Goal: Task Accomplishment & Management: Use online tool/utility

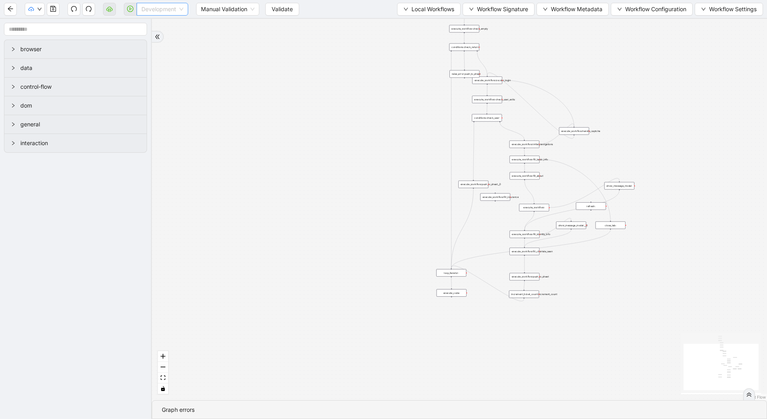
click at [162, 15] on div "Development" at bounding box center [163, 9] width 52 height 13
click at [163, 37] on div "Production" at bounding box center [162, 38] width 39 height 9
click at [262, 8] on button "Validate" at bounding box center [276, 9] width 34 height 13
click at [245, 104] on div "trigger loop_data:provider_data execute_workflow:retool_data_fetch execute_work…" at bounding box center [459, 209] width 615 height 381
click at [404, 44] on div "trigger loop_data:provider_data execute_workflow:retool_data_fetch execute_work…" at bounding box center [459, 209] width 615 height 381
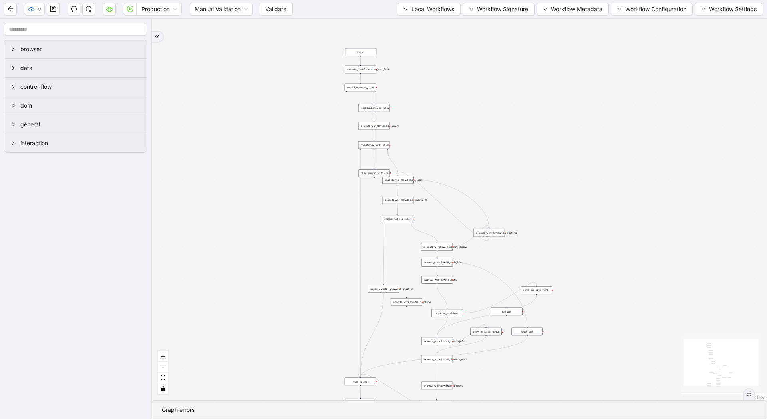
drag, startPoint x: 404, startPoint y: 44, endPoint x: 400, endPoint y: 105, distance: 61.2
click at [400, 105] on div "trigger loop_data:provider_data execute_workflow:retool_data_fetch execute_work…" at bounding box center [459, 209] width 615 height 381
click at [130, 9] on icon "play-circle" at bounding box center [130, 8] width 2 height 3
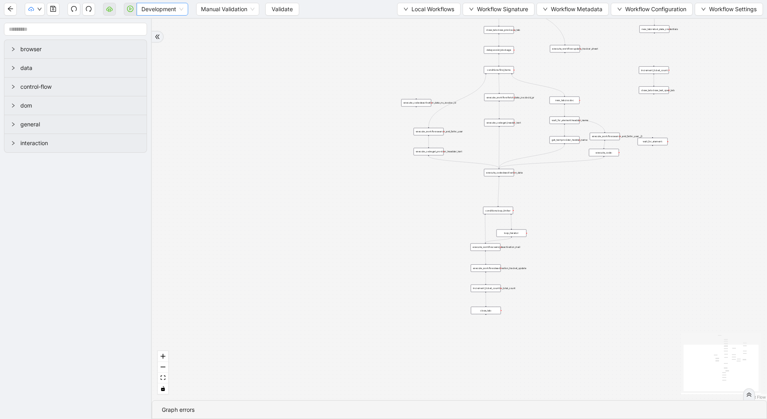
click at [175, 4] on span "Development" at bounding box center [162, 9] width 42 height 12
click at [175, 38] on div "Production" at bounding box center [162, 38] width 39 height 9
click at [278, 9] on span "Validate" at bounding box center [275, 9] width 21 height 9
click at [129, 7] on icon "play-circle" at bounding box center [130, 9] width 6 height 6
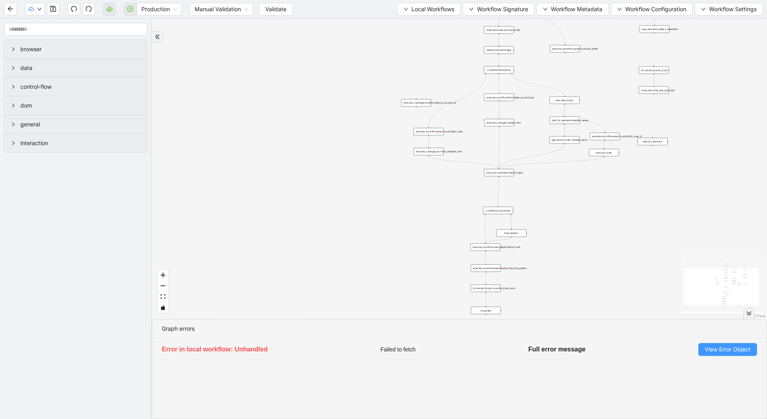
click at [734, 344] on button "View Error Object" at bounding box center [727, 349] width 59 height 13
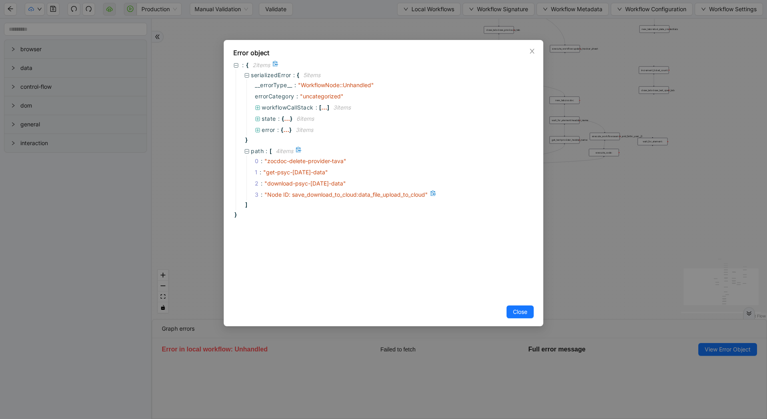
click at [367, 193] on span "" Node ID: save_download_to_cloud:data_file_upload_to_cloud "" at bounding box center [346, 194] width 163 height 7
click at [519, 309] on span "Close" at bounding box center [520, 311] width 14 height 9
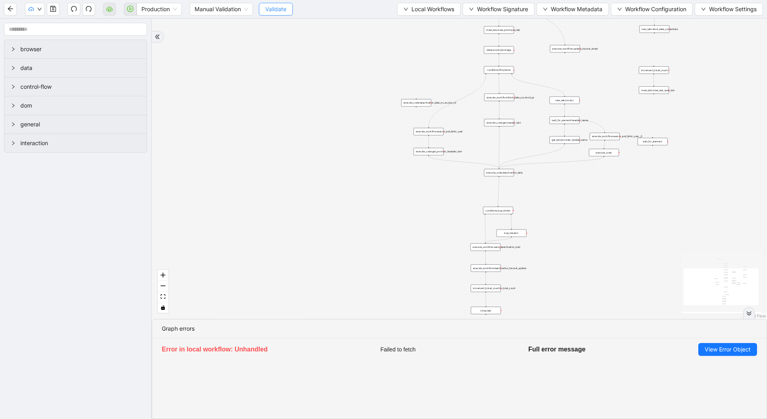
click at [280, 12] on span "Validate" at bounding box center [275, 9] width 21 height 9
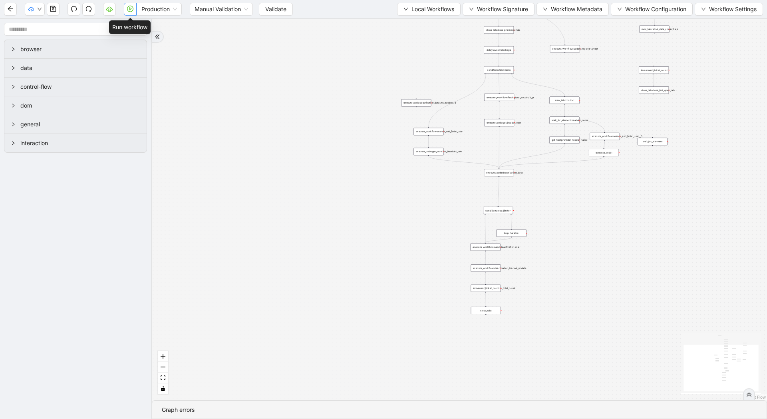
click at [129, 9] on icon "play-circle" at bounding box center [130, 8] width 2 height 3
